Goal: Task Accomplishment & Management: Complete application form

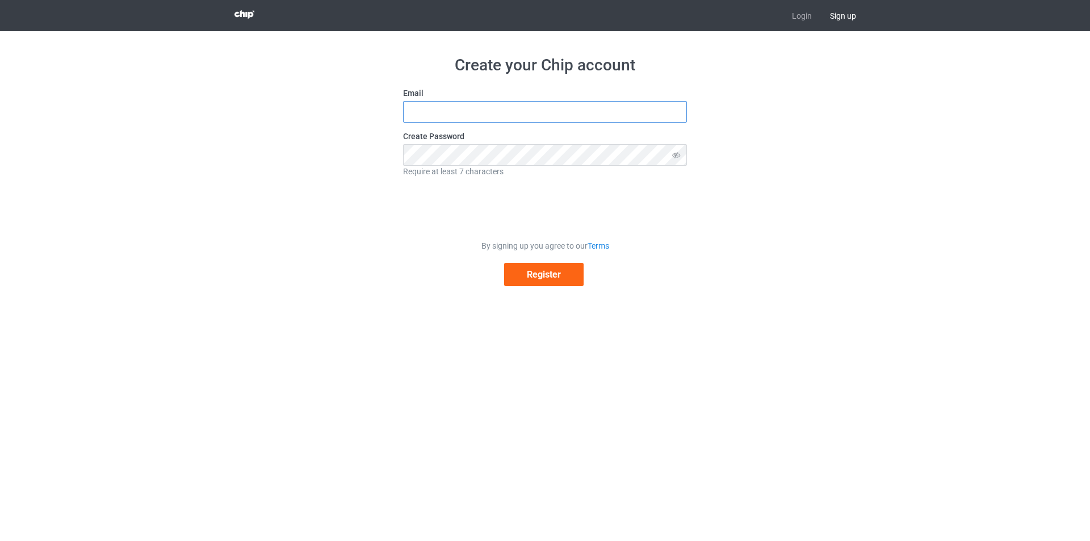
click at [556, 113] on input "text" at bounding box center [545, 112] width 284 height 22
click at [498, 108] on input "text" at bounding box center [545, 112] width 284 height 22
paste input "btpvrdbyyouness@gmail.com"
type input "btpvrdbyyouness@gmail.com"
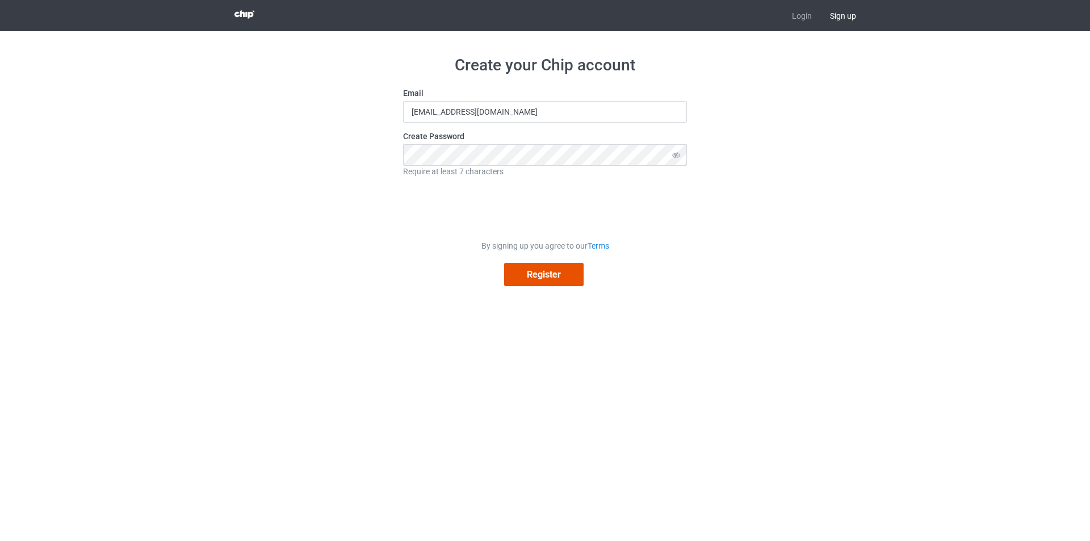
click at [535, 282] on button "Register" at bounding box center [543, 274] width 79 height 23
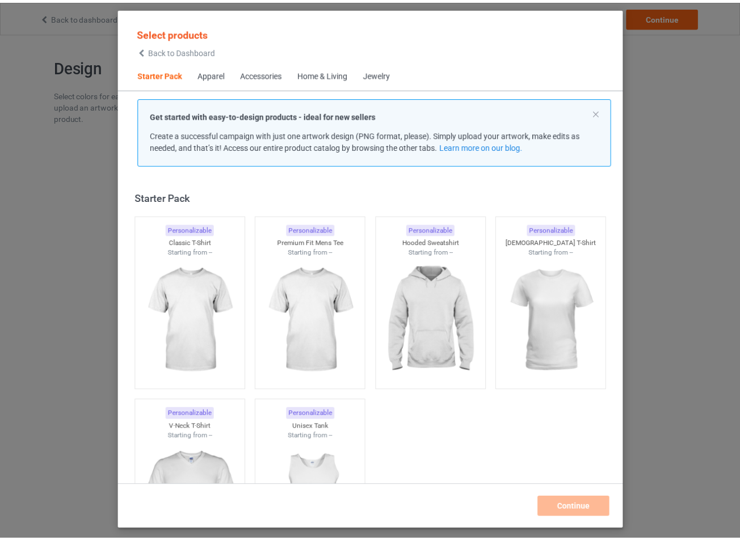
scroll to position [15, 0]
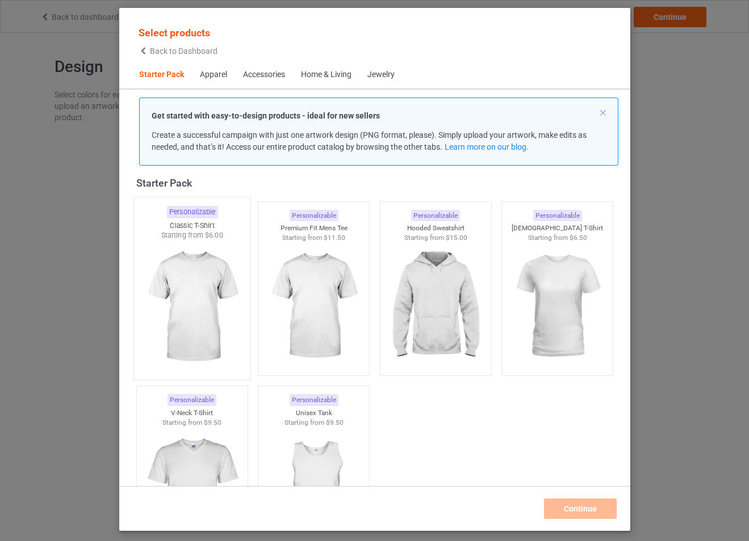
click at [190, 304] on img at bounding box center [191, 307] width 107 height 133
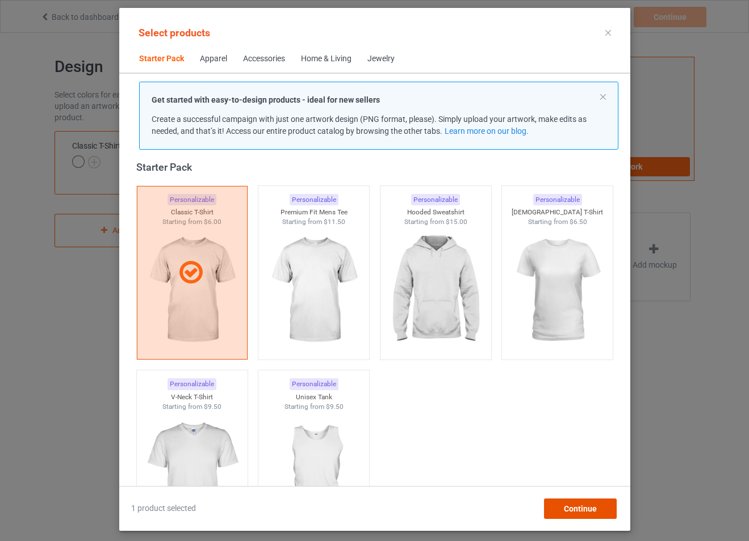
click at [589, 510] on span "Continue" at bounding box center [579, 508] width 33 height 9
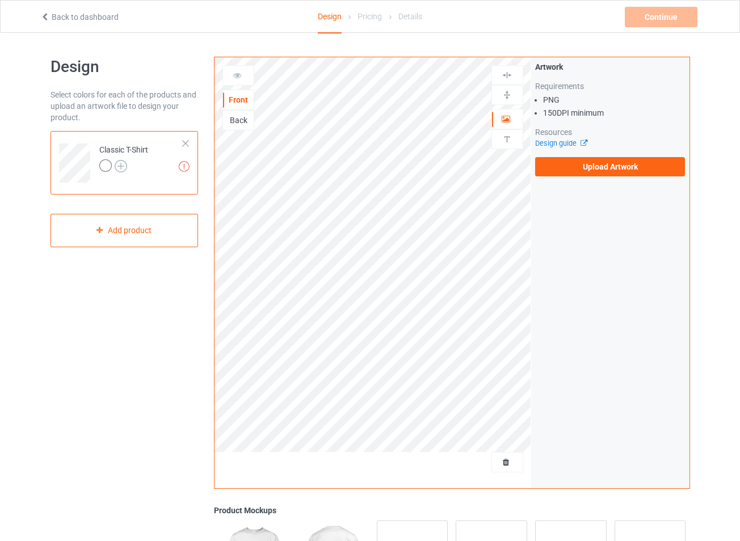
click at [122, 167] on img at bounding box center [121, 166] width 12 height 12
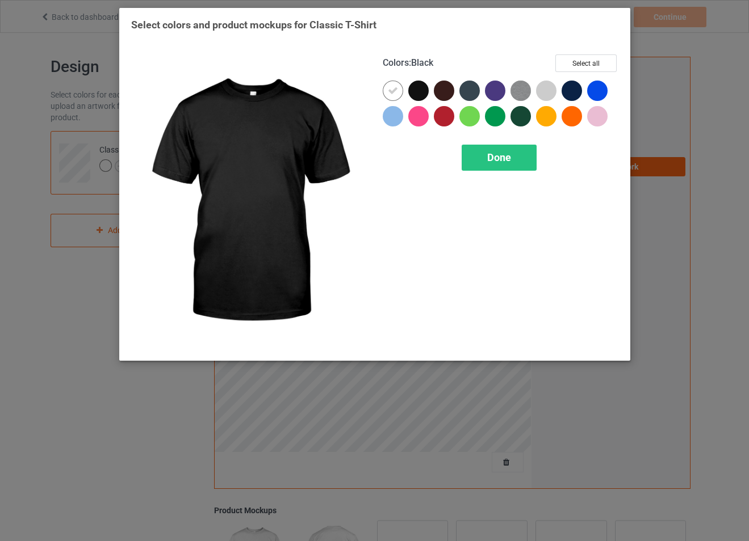
click at [416, 87] on div at bounding box center [418, 91] width 20 height 20
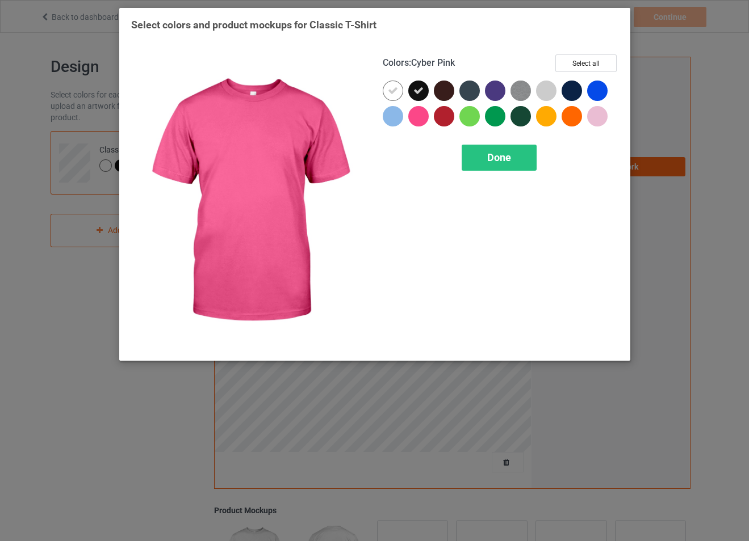
drag, startPoint x: 505, startPoint y: 160, endPoint x: 367, endPoint y: 91, distance: 154.3
click at [345, 89] on div "Colors : Cyber Pink Select all Done" at bounding box center [374, 202] width 503 height 310
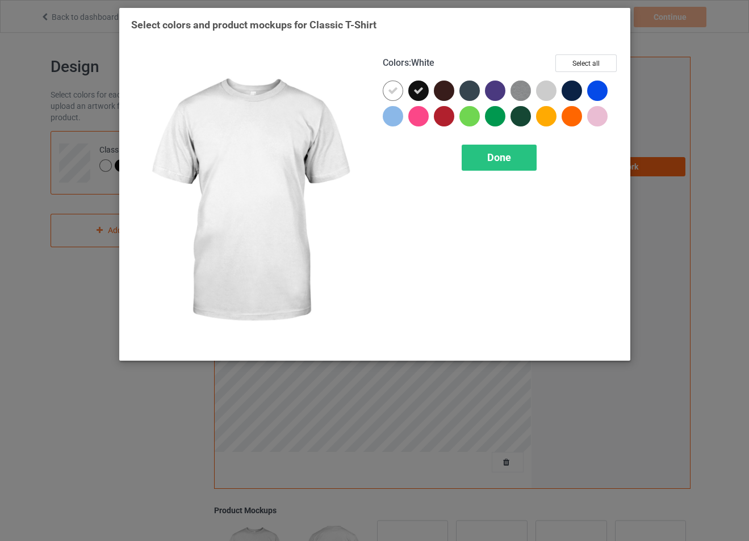
click at [396, 94] on icon at bounding box center [393, 91] width 10 height 10
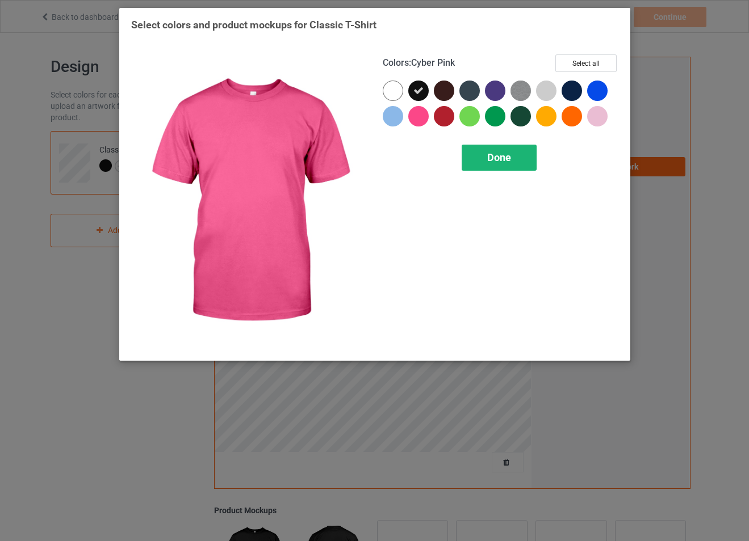
click at [496, 157] on span "Done" at bounding box center [499, 158] width 24 height 12
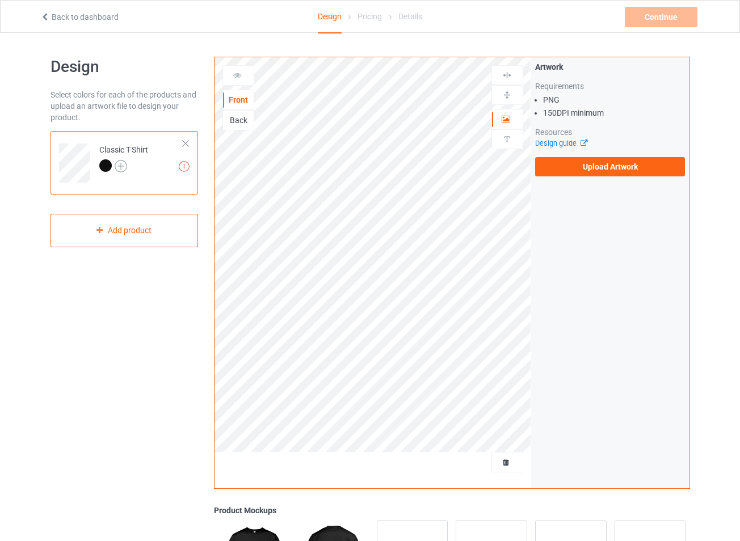
click at [123, 168] on img at bounding box center [121, 166] width 12 height 12
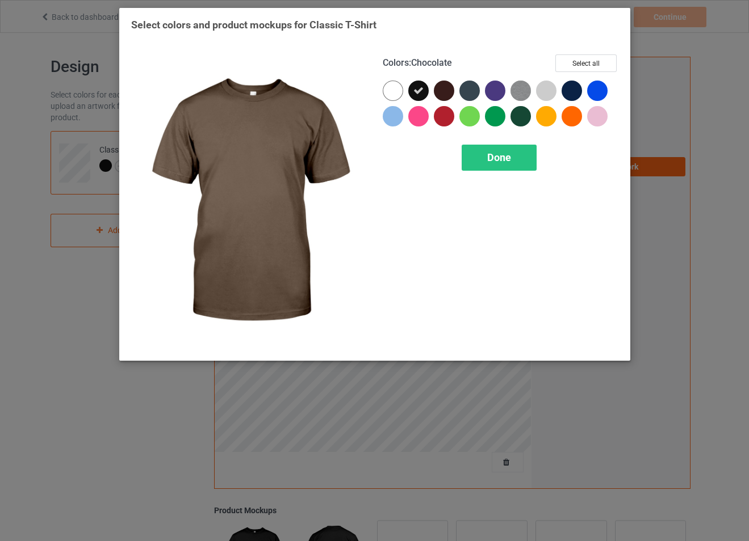
click at [444, 92] on div at bounding box center [444, 91] width 20 height 20
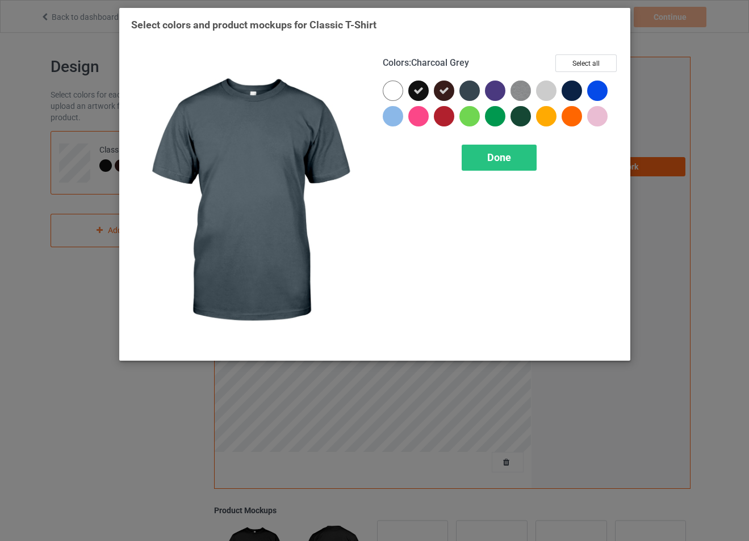
click at [464, 90] on div at bounding box center [469, 91] width 20 height 20
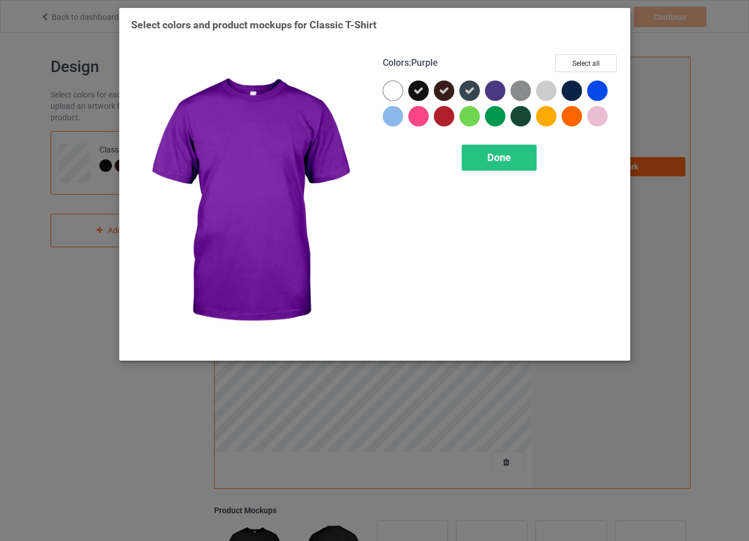
drag, startPoint x: 497, startPoint y: 91, endPoint x: 530, endPoint y: 95, distance: 33.8
click at [497, 91] on div at bounding box center [495, 91] width 20 height 20
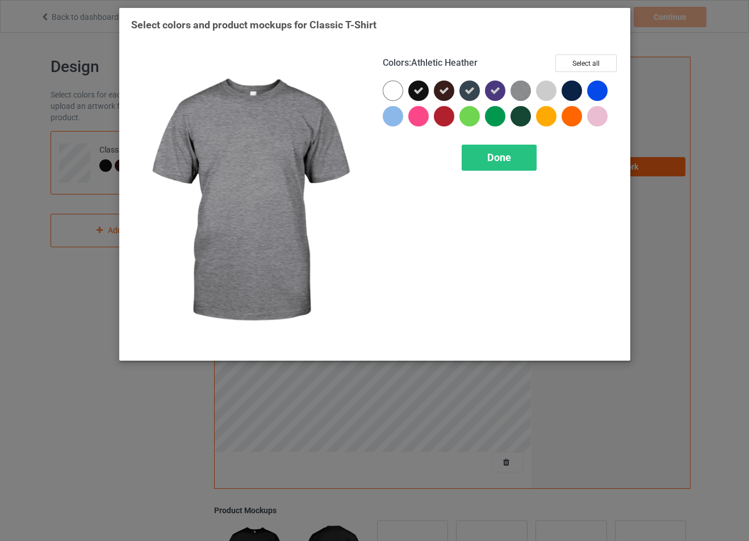
click at [524, 95] on img at bounding box center [520, 91] width 20 height 20
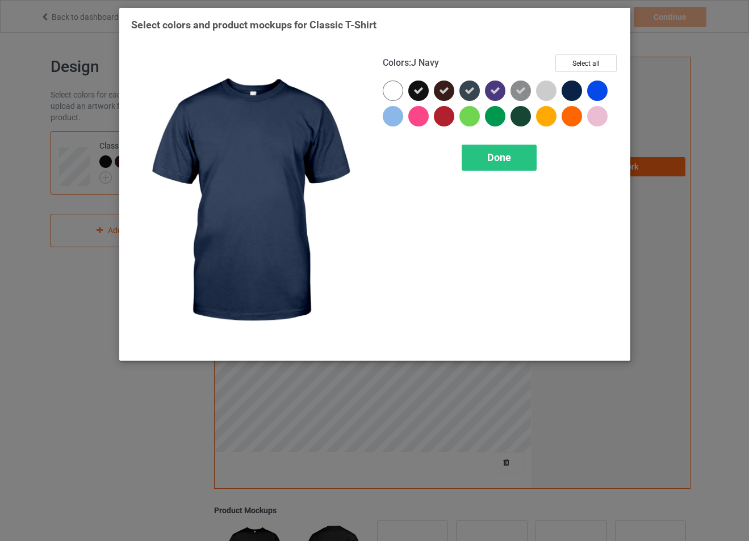
click at [573, 93] on div at bounding box center [571, 91] width 20 height 20
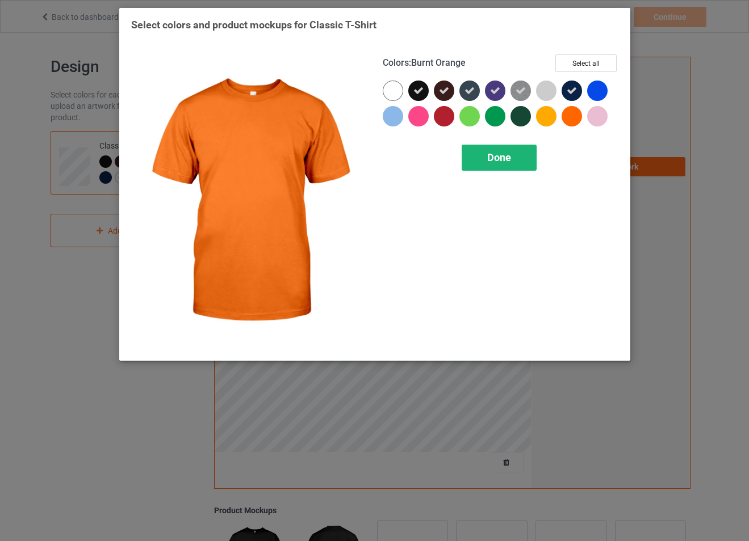
click at [485, 156] on div "Done" at bounding box center [498, 158] width 75 height 26
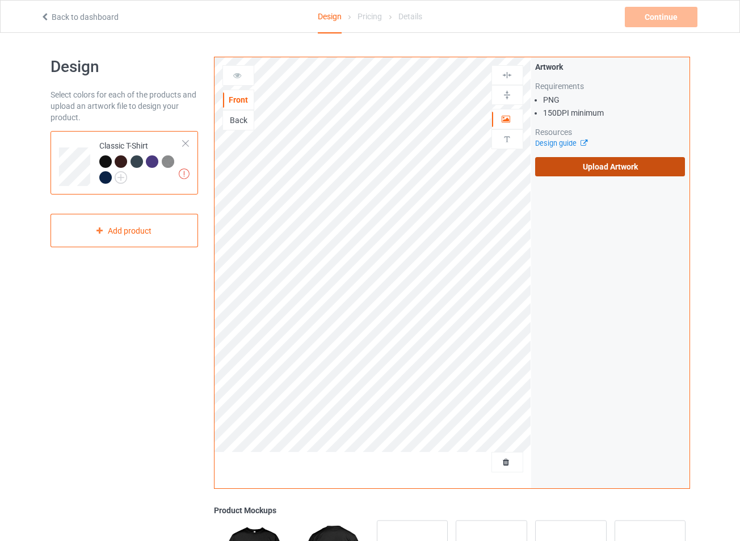
click at [609, 164] on label "Upload Artwork" at bounding box center [610, 166] width 150 height 19
click at [0, 0] on input "Upload Artwork" at bounding box center [0, 0] width 0 height 0
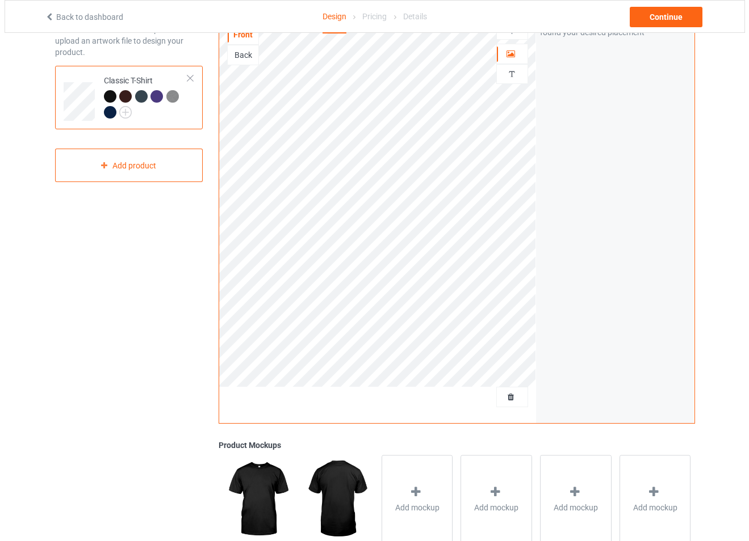
scroll to position [194, 0]
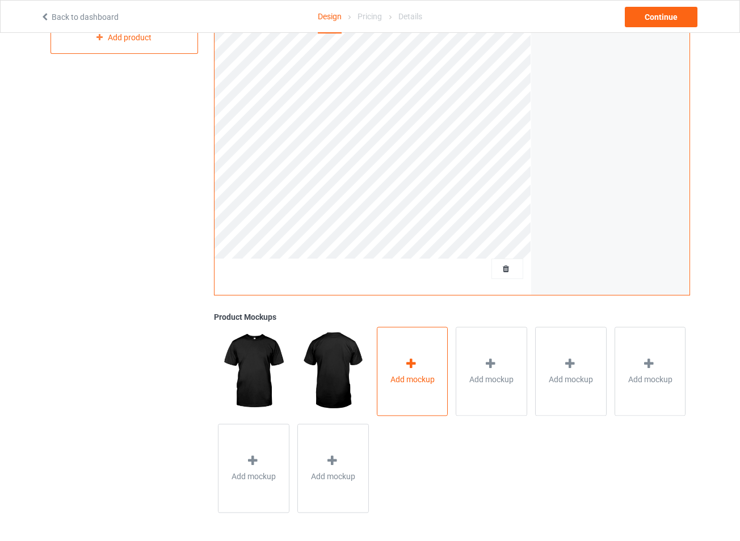
click at [401, 358] on div "Add mockup" at bounding box center [413, 371] width 72 height 89
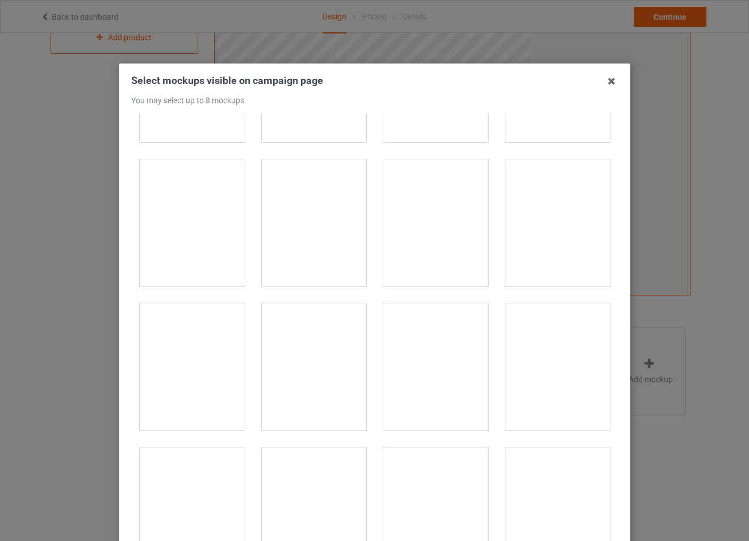
scroll to position [3916, 0]
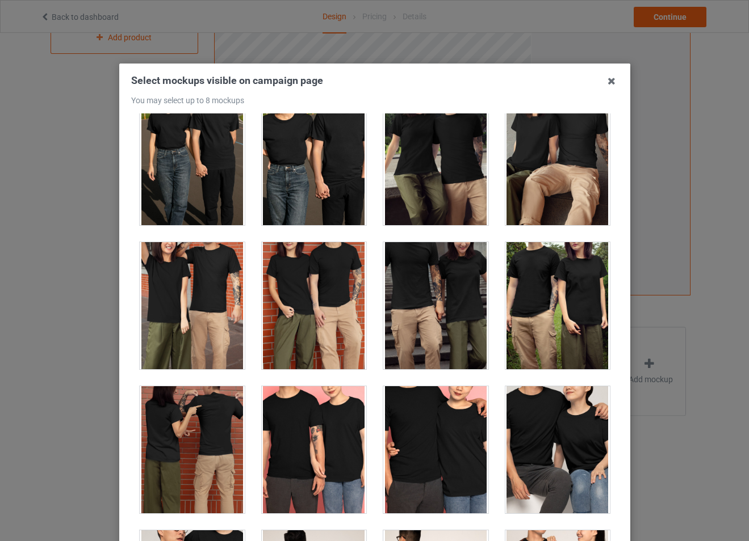
click at [312, 325] on div at bounding box center [313, 305] width 105 height 127
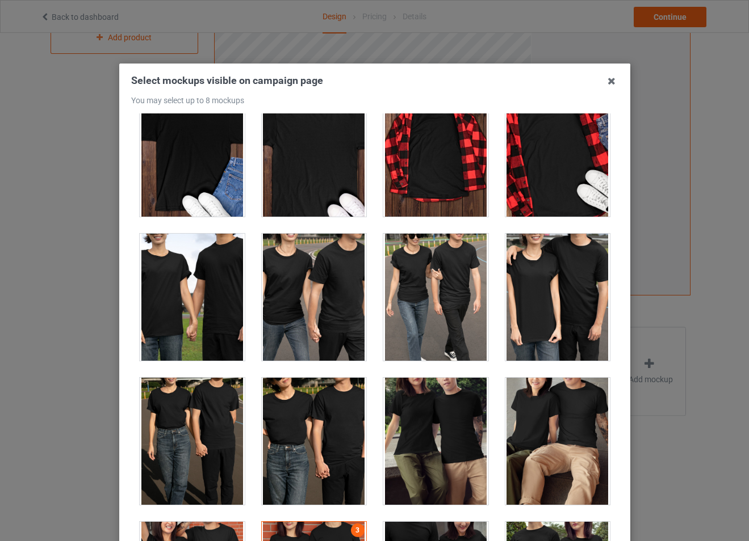
scroll to position [3518, 0]
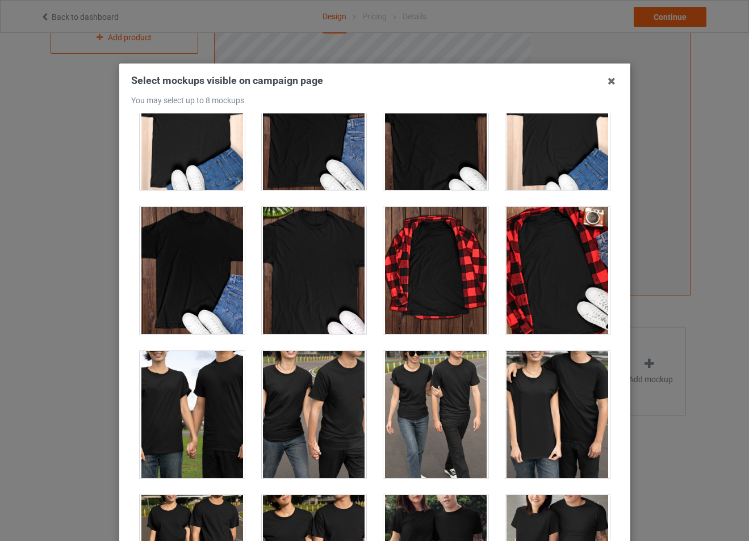
click at [389, 405] on div at bounding box center [435, 414] width 105 height 127
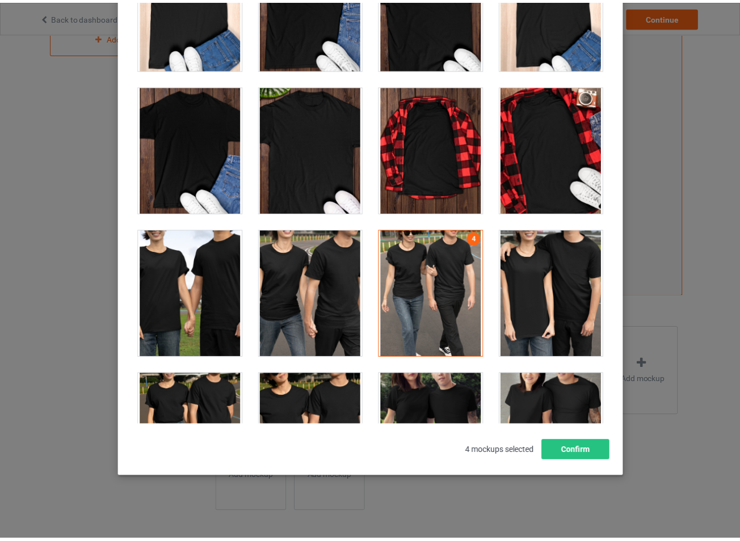
scroll to position [3575, 0]
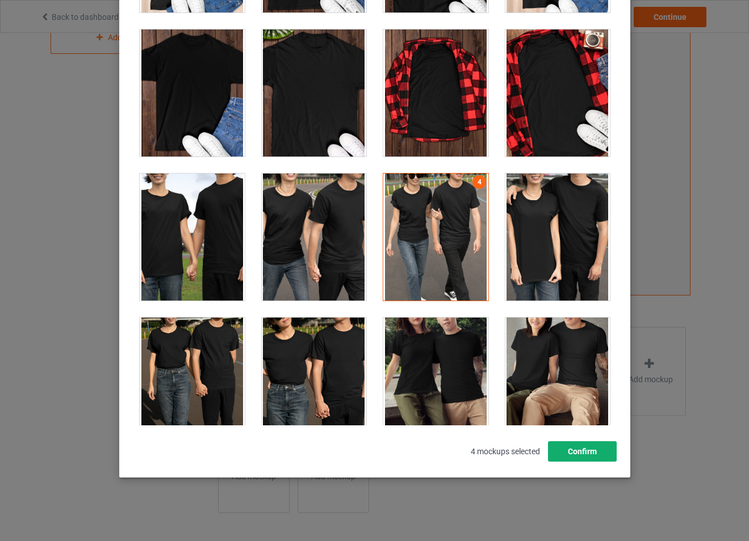
click at [578, 455] on button "Confirm" at bounding box center [581, 451] width 69 height 20
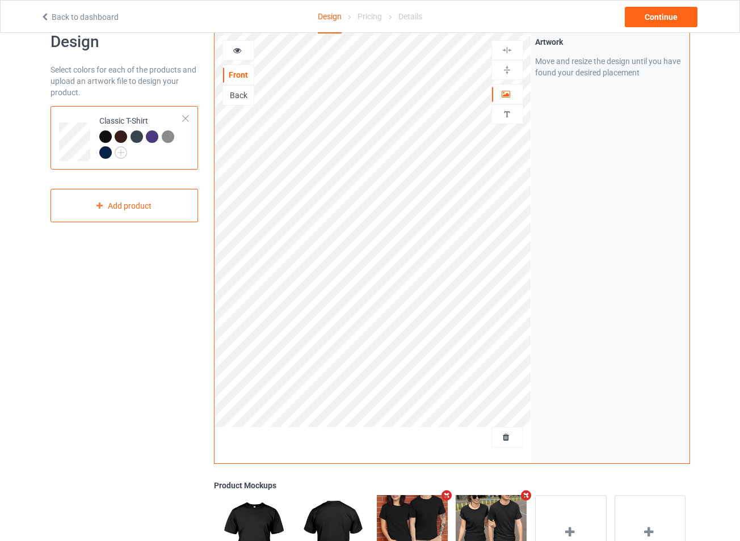
scroll to position [24, 0]
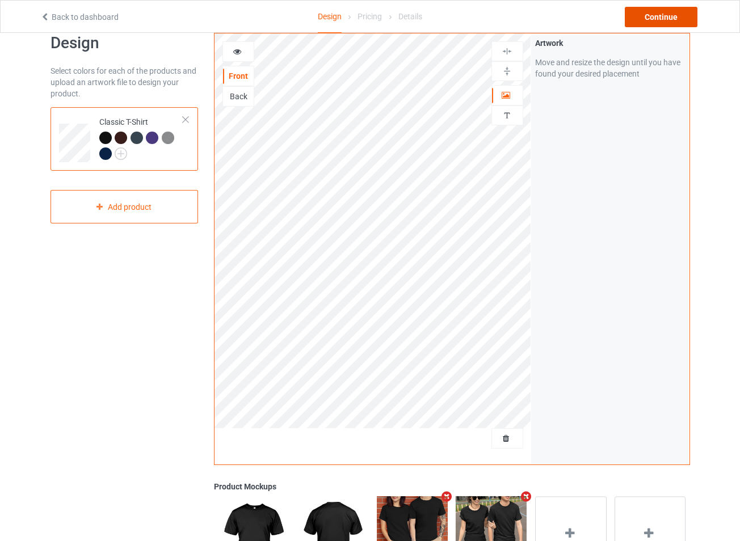
click at [670, 12] on div "Continue" at bounding box center [661, 17] width 73 height 20
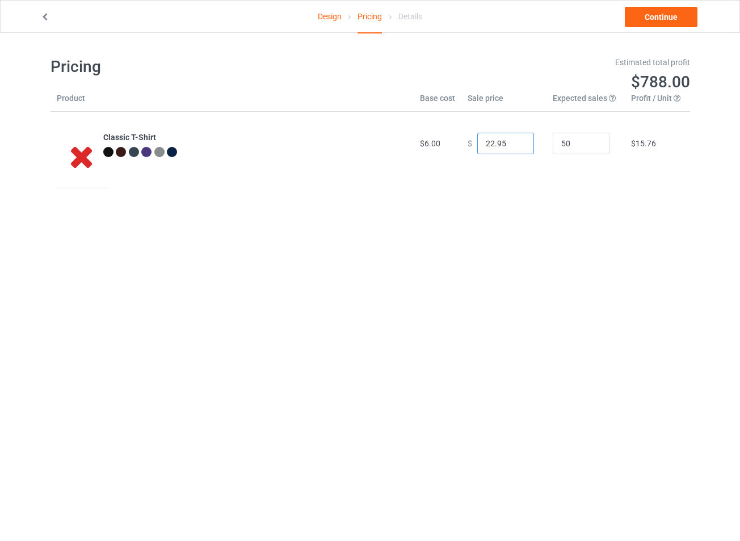
drag, startPoint x: 486, startPoint y: 144, endPoint x: 469, endPoint y: 146, distance: 17.7
click at [469, 146] on div "$ 22.95" at bounding box center [504, 144] width 73 height 22
click at [486, 142] on input "22.95" at bounding box center [505, 144] width 57 height 22
drag, startPoint x: 487, startPoint y: 145, endPoint x: 469, endPoint y: 141, distance: 19.1
click at [469, 141] on div "$ 22.95" at bounding box center [504, 144] width 73 height 22
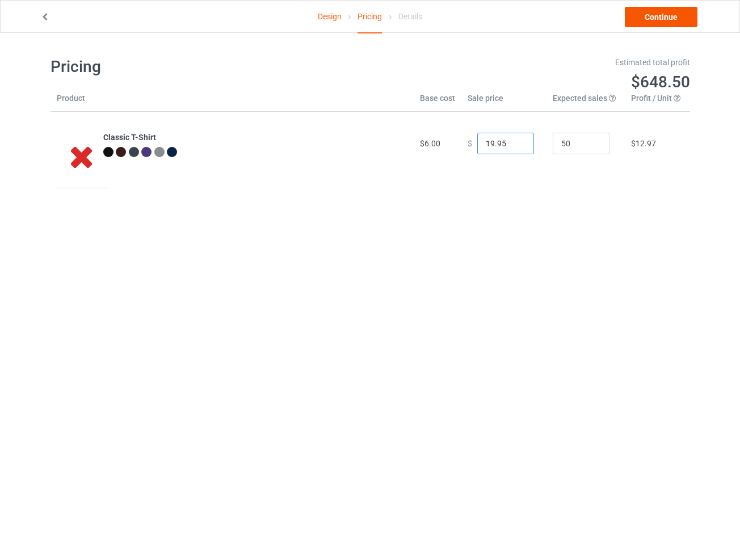
type input "19.95"
click at [660, 18] on link "Continue" at bounding box center [661, 17] width 73 height 20
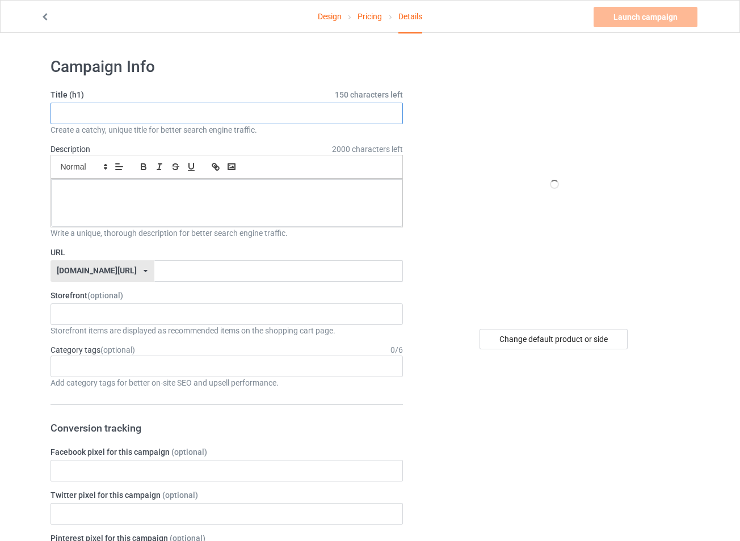
click at [194, 107] on input "text" at bounding box center [227, 114] width 353 height 22
paste input "Cat Playing Guitar Rock Star Rock and Roll For Men Women Kid T-Shirt"
type input "Cat Playing Guitar Rock Star Rock and Roll For Men Women Kid T-Shirt"
click at [302, 200] on div at bounding box center [227, 203] width 352 height 48
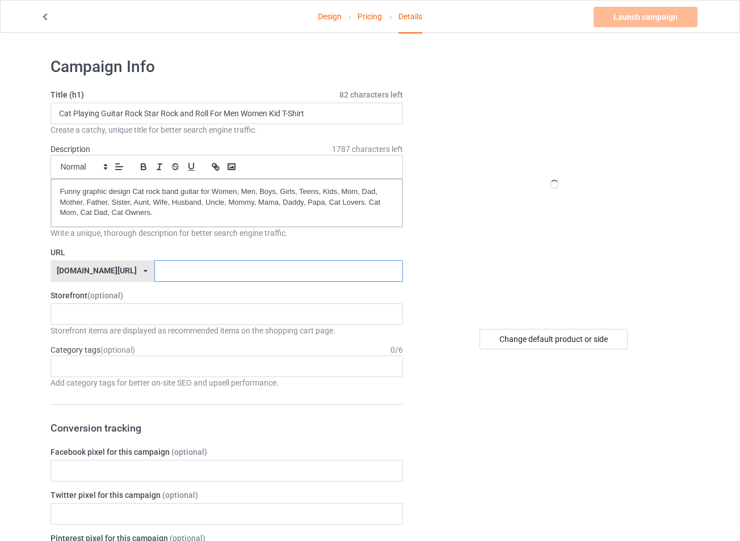
click at [154, 273] on input "text" at bounding box center [278, 271] width 249 height 22
drag, startPoint x: 56, startPoint y: 118, endPoint x: 118, endPoint y: 117, distance: 61.9
click at [118, 117] on input "Cat Playing Guitar Rock Star Rock and Roll For Men Women Kid T-Shirt" at bounding box center [227, 114] width 353 height 22
click at [154, 274] on input "text" at bounding box center [278, 271] width 249 height 22
type input "cat-playing-guitar-t-shirt"
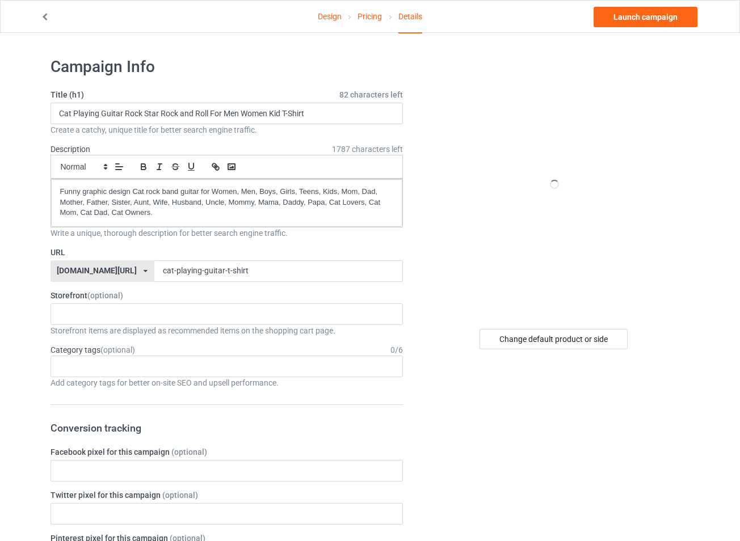
click at [462, 261] on div at bounding box center [554, 184] width 204 height 255
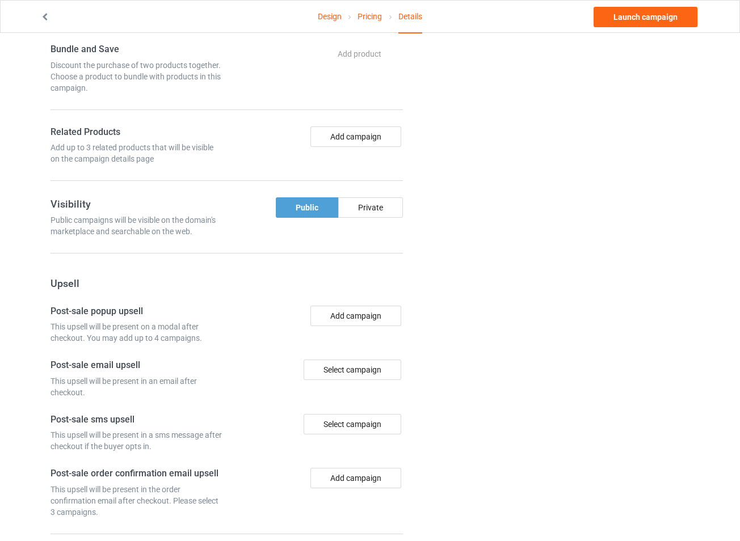
scroll to position [668, 0]
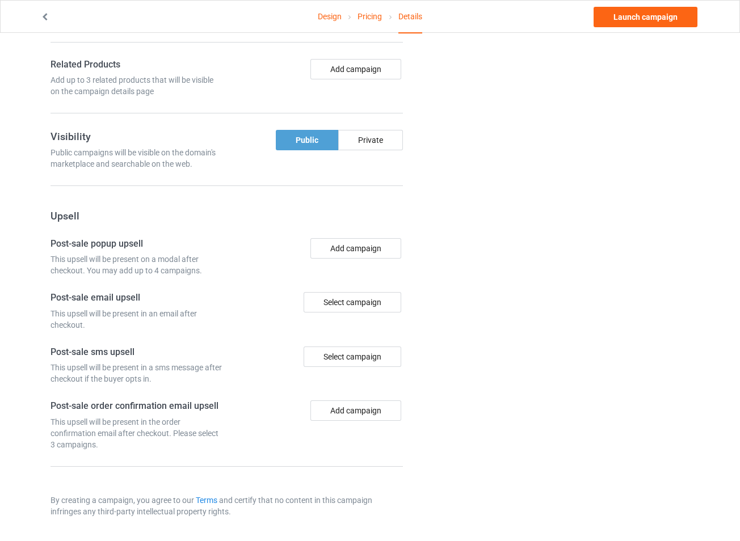
click at [629, 11] on link "Launch campaign" at bounding box center [646, 17] width 104 height 20
